Goal: Task Accomplishment & Management: Manage account settings

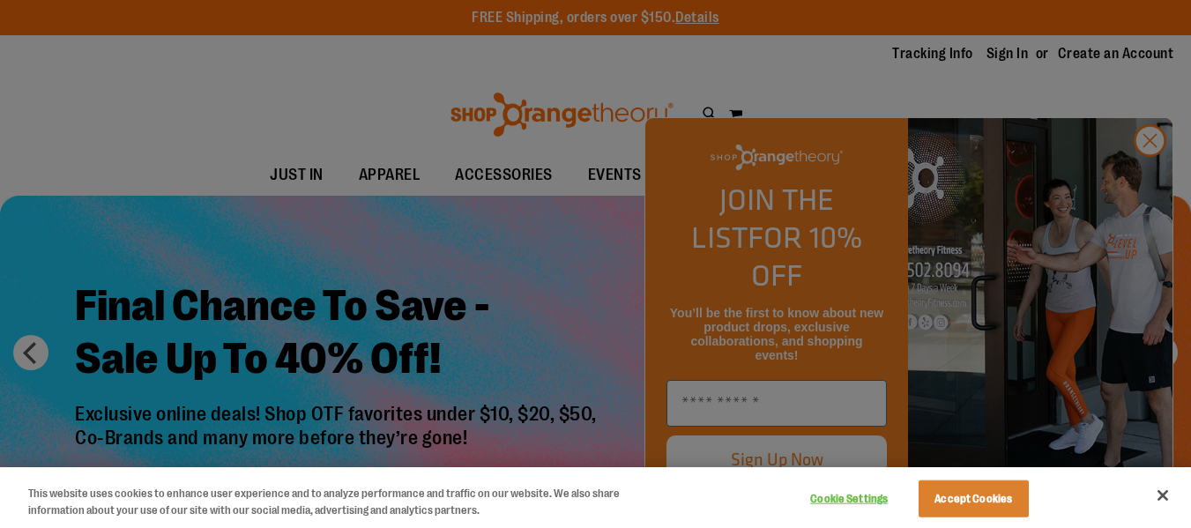
click at [1159, 166] on div at bounding box center [595, 264] width 1191 height 528
click at [976, 503] on button "Accept Cookies" at bounding box center [974, 498] width 110 height 37
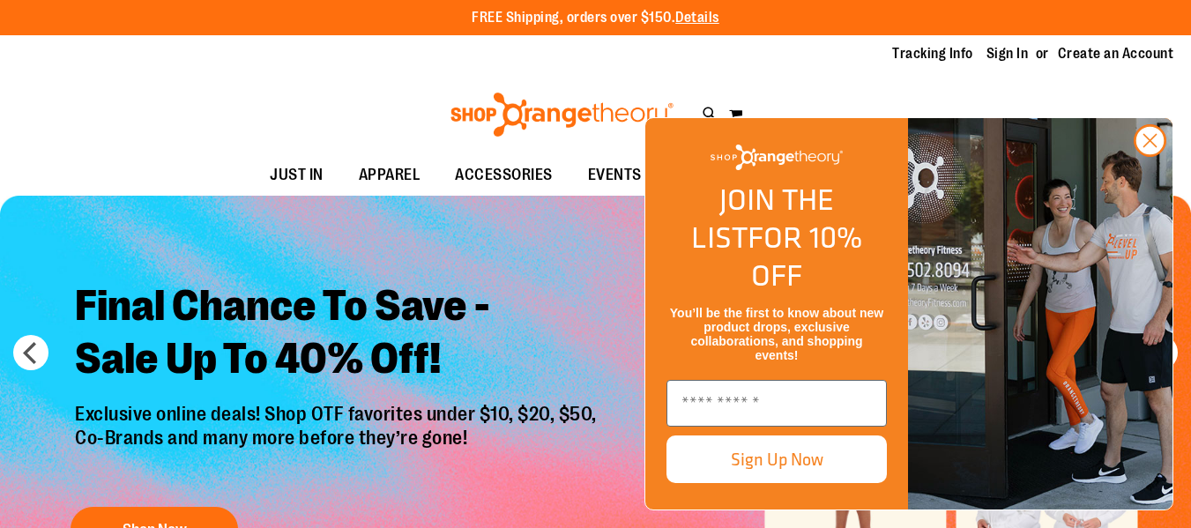
click at [904, 86] on div "Toggle Nav Search Popular Suggestions Advanced Search" at bounding box center [595, 114] width 1191 height 81
click at [1016, 53] on link "Sign In" at bounding box center [1008, 53] width 42 height 19
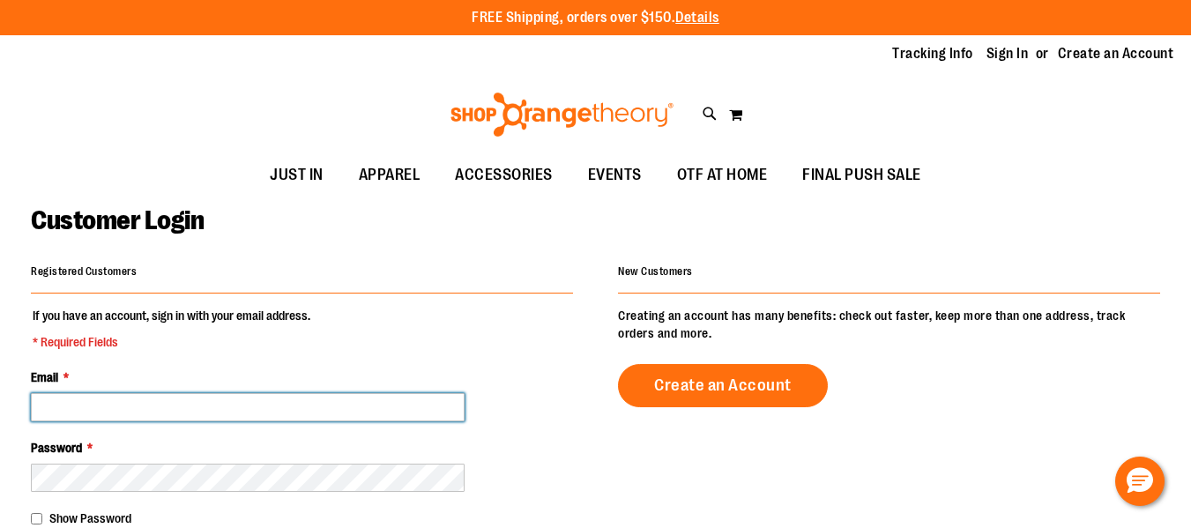
click at [305, 402] on input "Email *" at bounding box center [248, 407] width 434 height 28
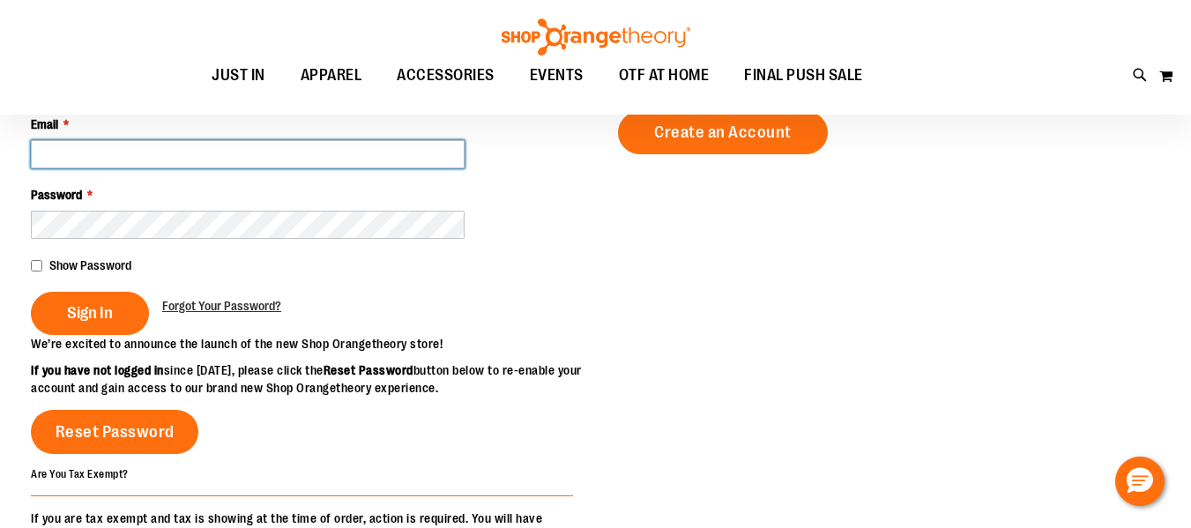
scroll to position [253, 0]
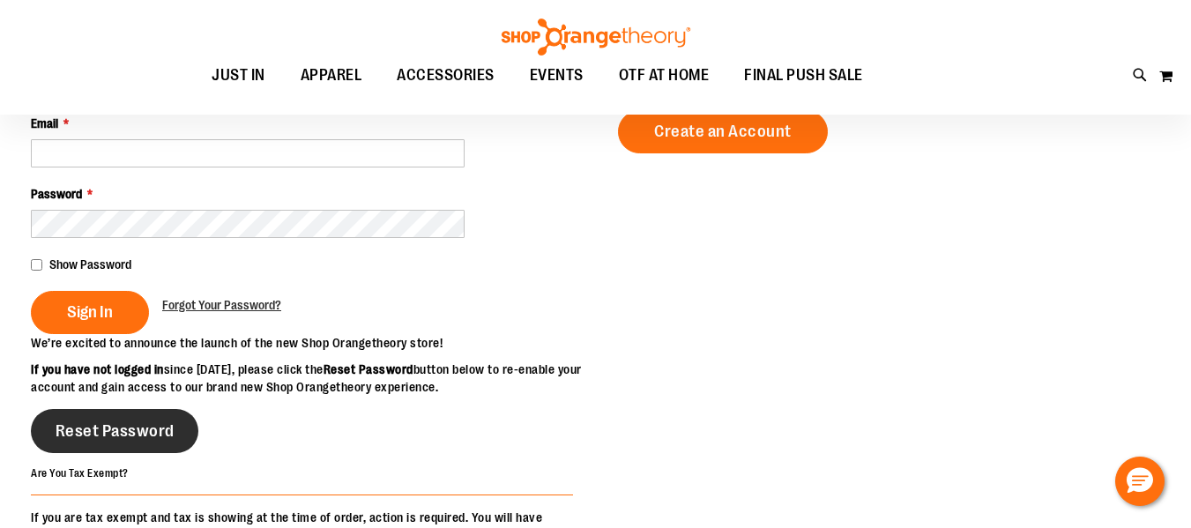
click at [150, 441] on span "Reset Password" at bounding box center [115, 430] width 119 height 19
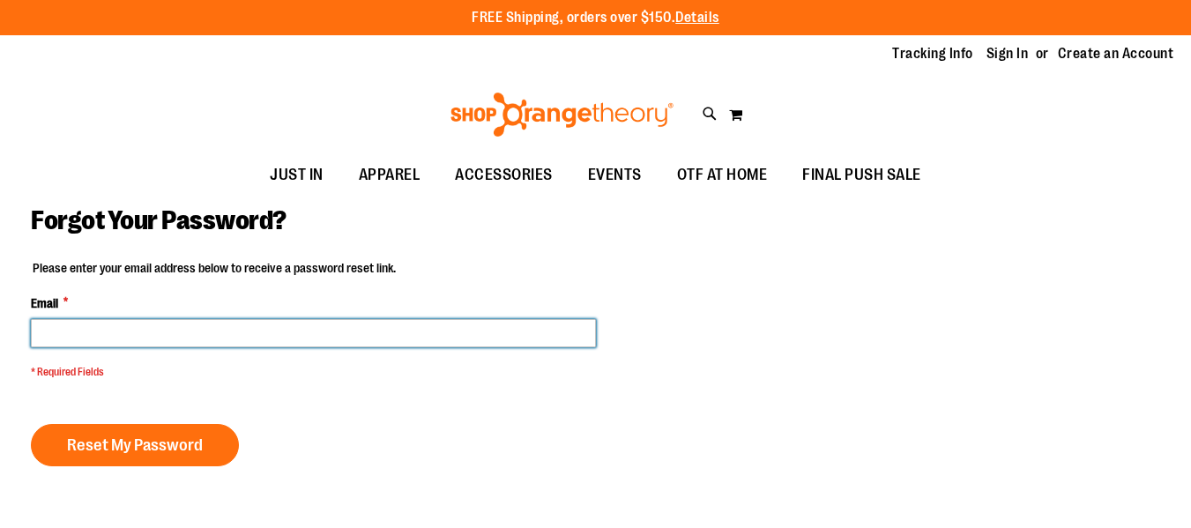
click at [325, 324] on input "Email *" at bounding box center [313, 333] width 565 height 28
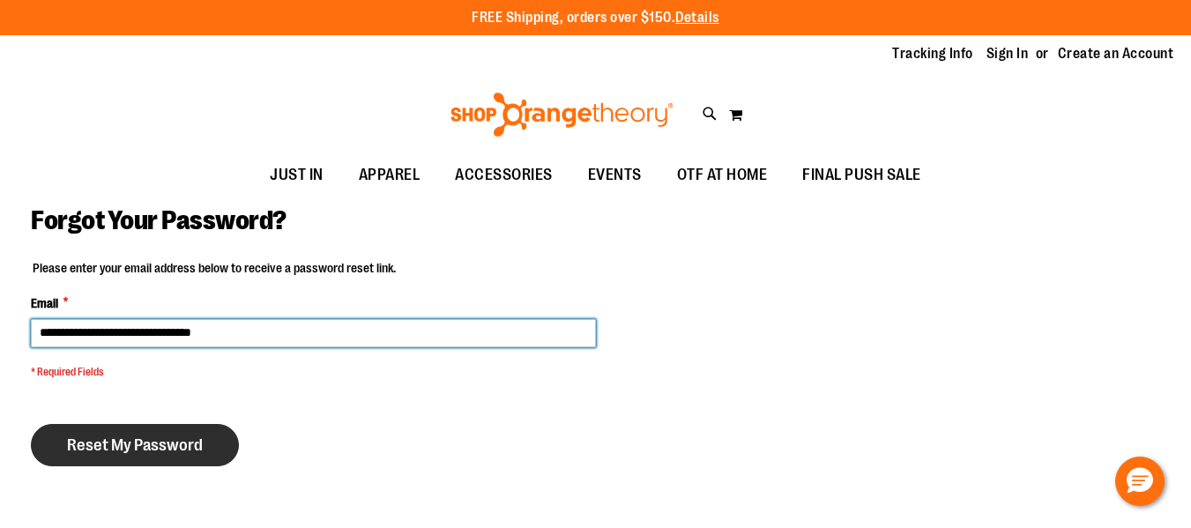
type input "**********"
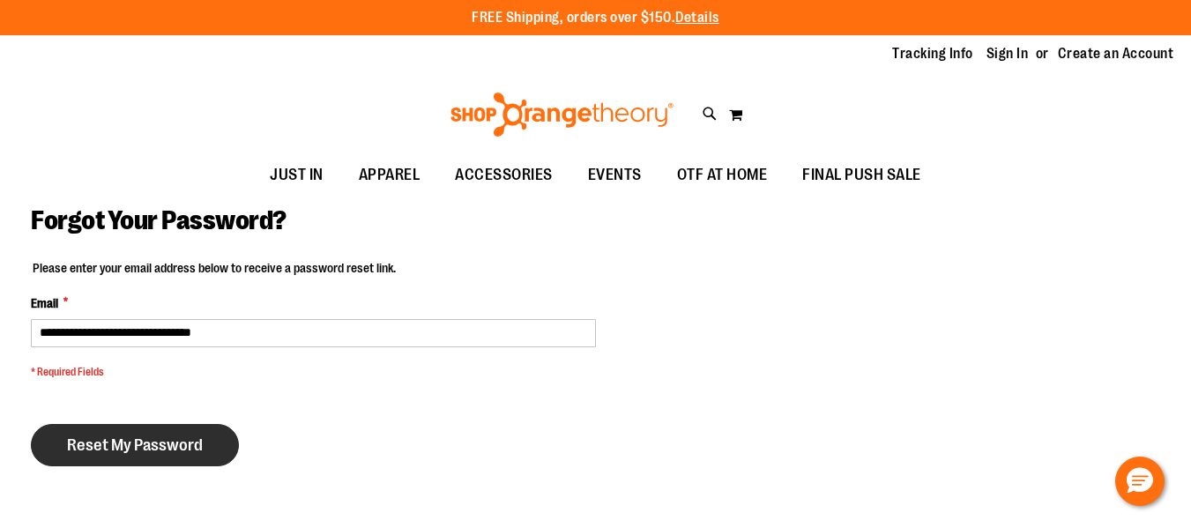
click at [186, 440] on span "Reset My Password" at bounding box center [135, 445] width 136 height 19
